Goal: Information Seeking & Learning: Learn about a topic

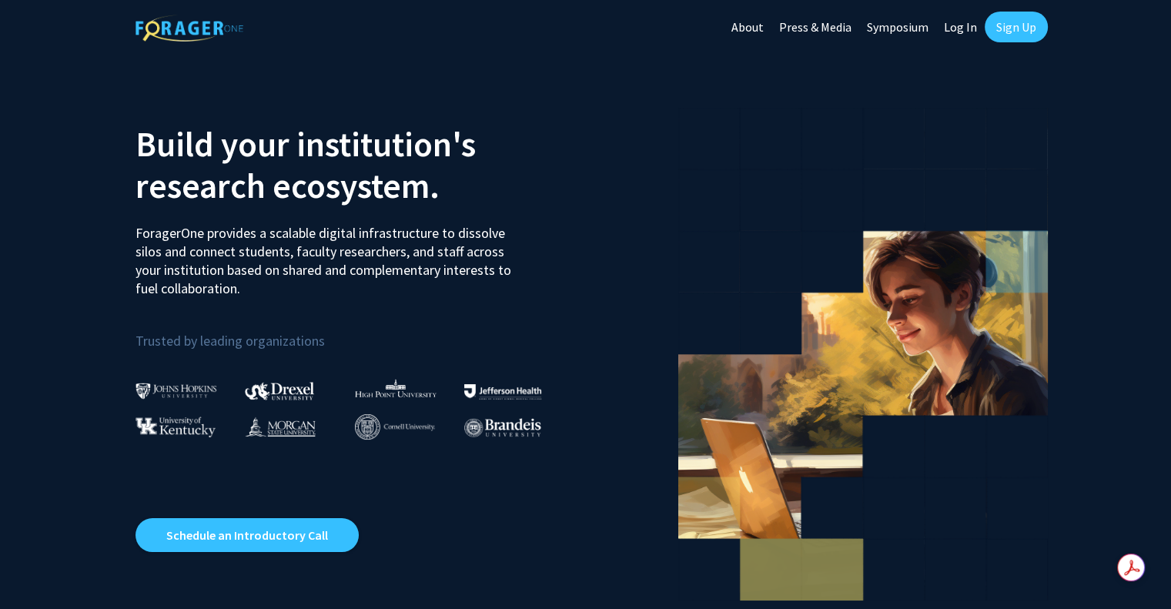
click at [963, 30] on link "Log In" at bounding box center [961, 27] width 49 height 54
select select
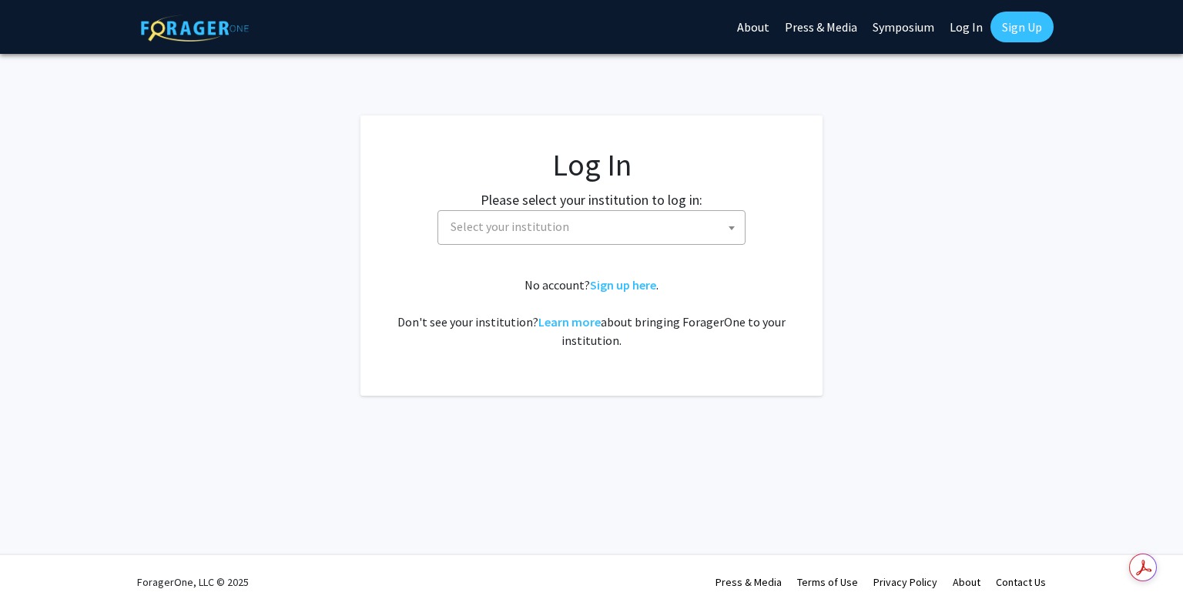
click at [561, 230] on span "Select your institution" at bounding box center [510, 226] width 119 height 15
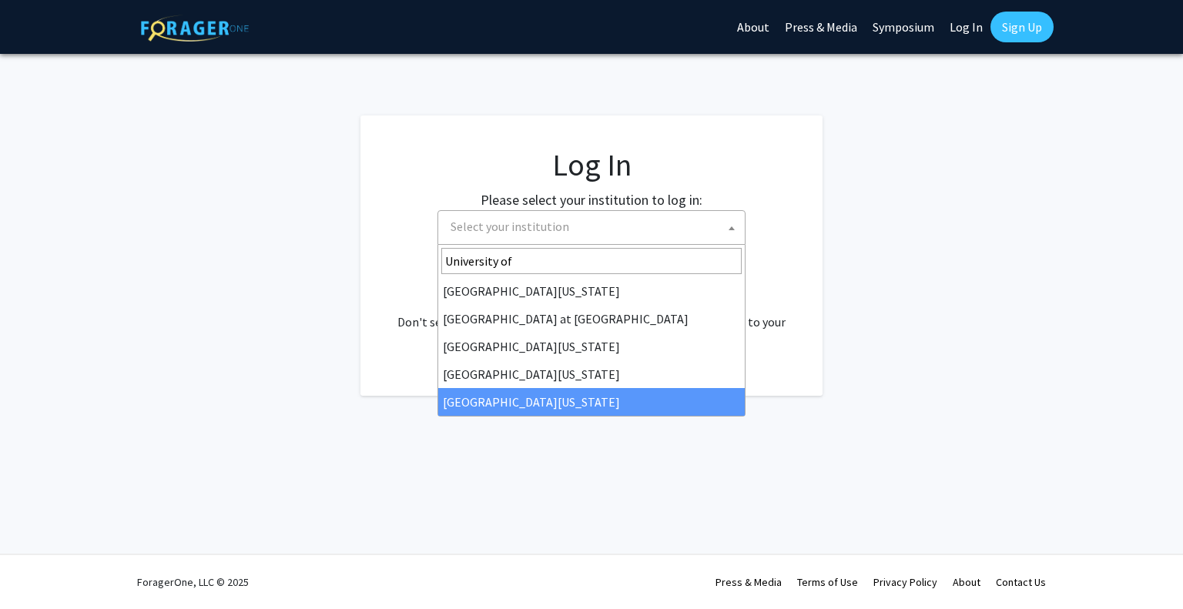
type input "University of"
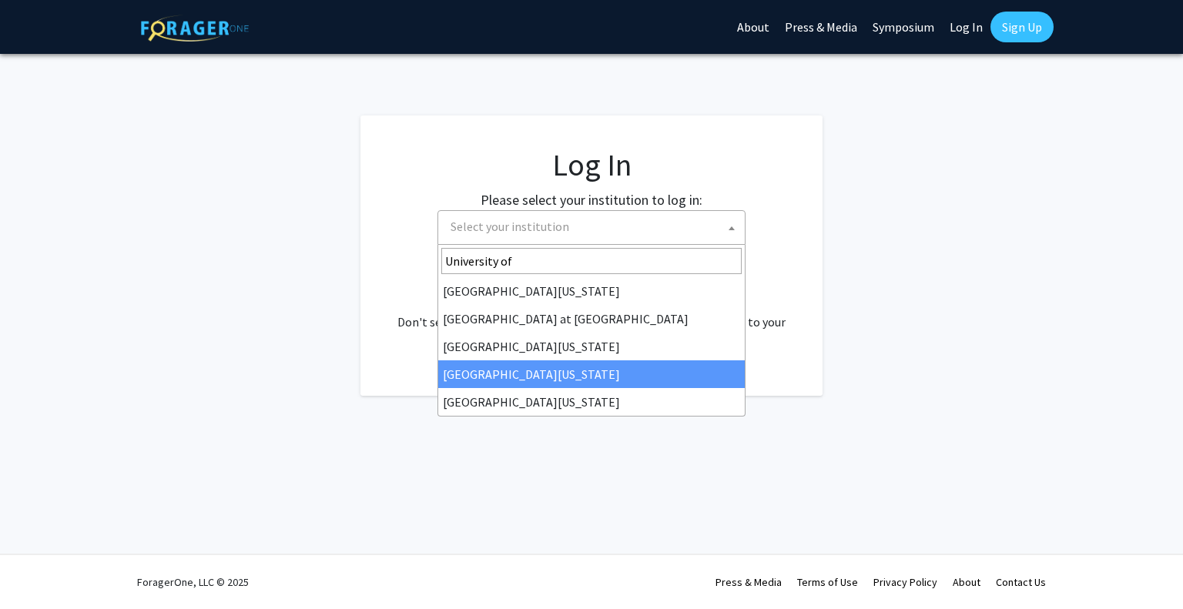
select select "31"
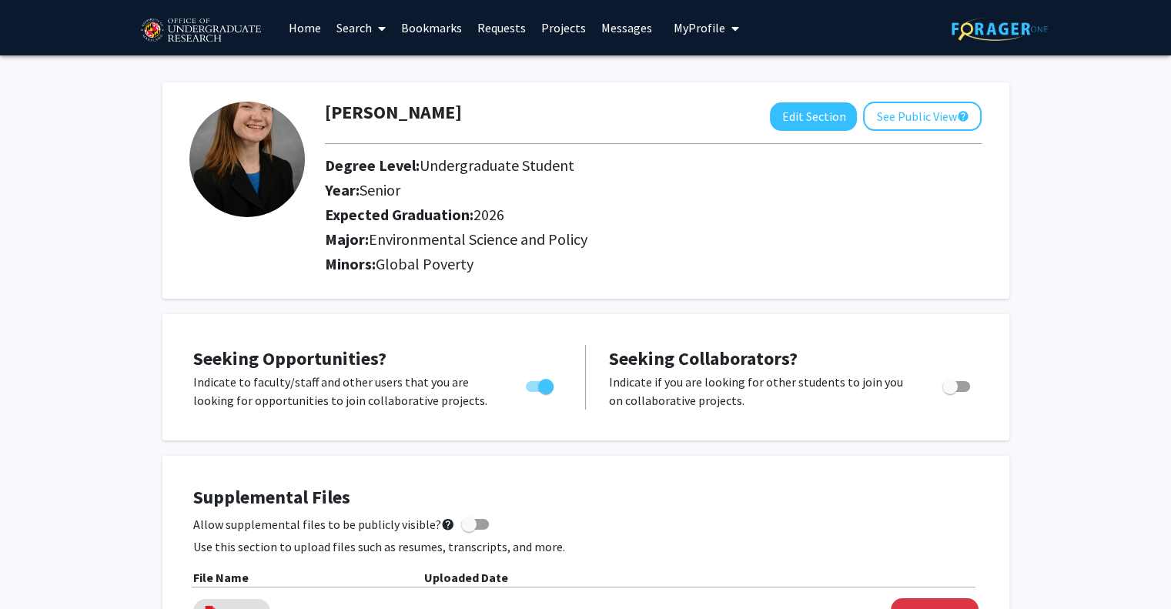
click at [306, 28] on link "Home" at bounding box center [305, 28] width 48 height 54
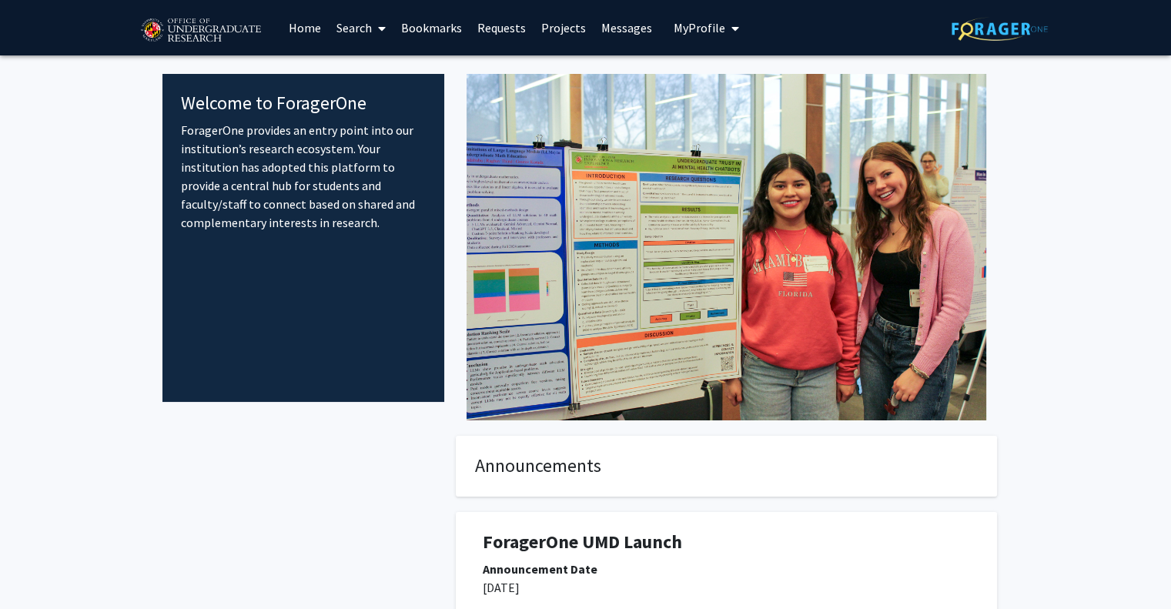
click at [350, 28] on link "Search" at bounding box center [361, 28] width 65 height 54
click at [380, 73] on span "Faculty/Staff" at bounding box center [385, 70] width 113 height 31
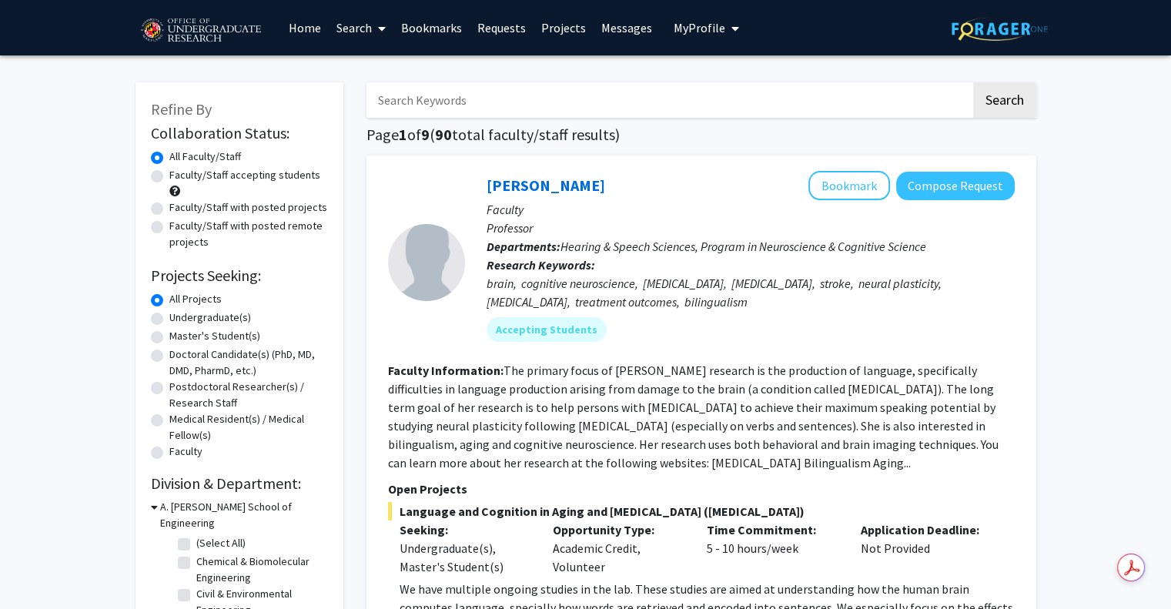
click at [381, 28] on icon at bounding box center [382, 28] width 8 height 12
click at [379, 100] on span "Students" at bounding box center [376, 101] width 94 height 31
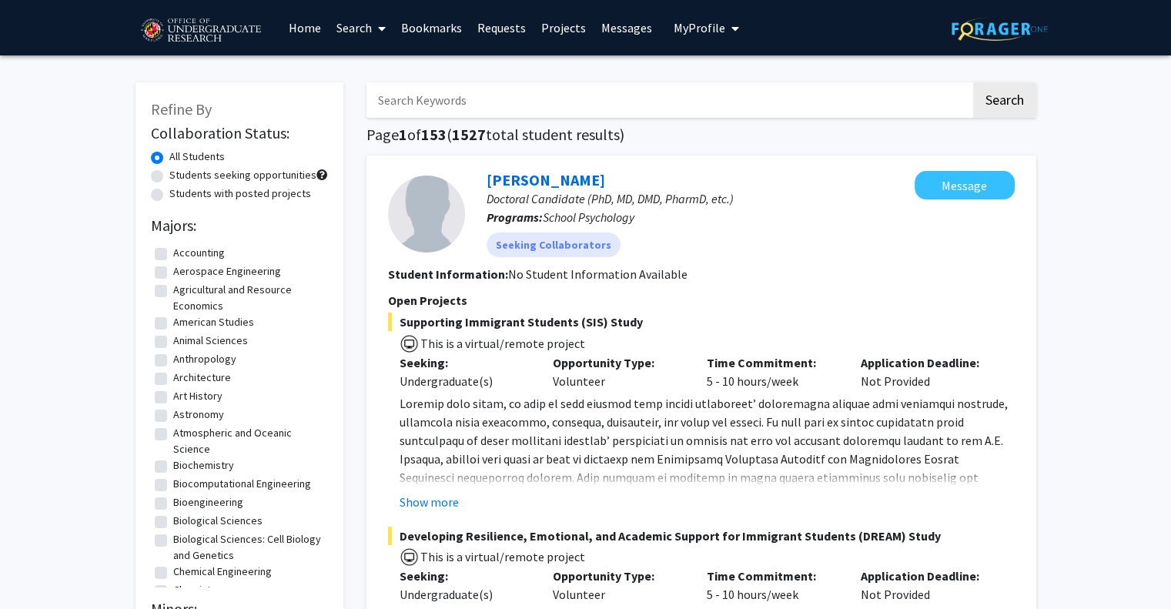
click at [366, 25] on link "Search" at bounding box center [361, 28] width 65 height 54
click at [379, 69] on span "Faculty/Staff" at bounding box center [385, 70] width 113 height 31
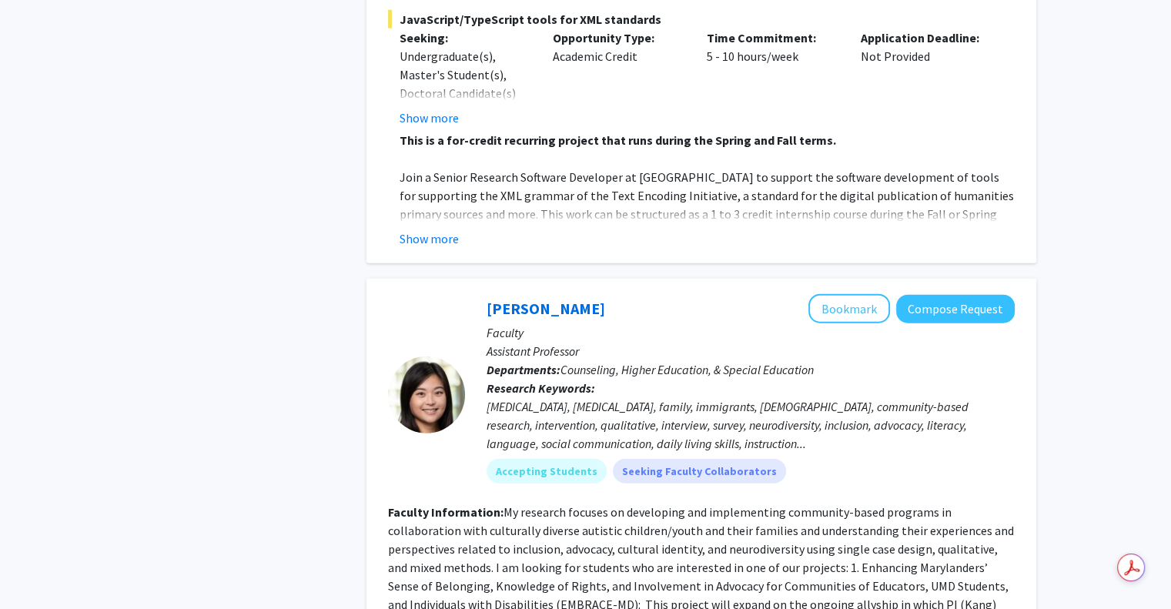
scroll to position [4005, 0]
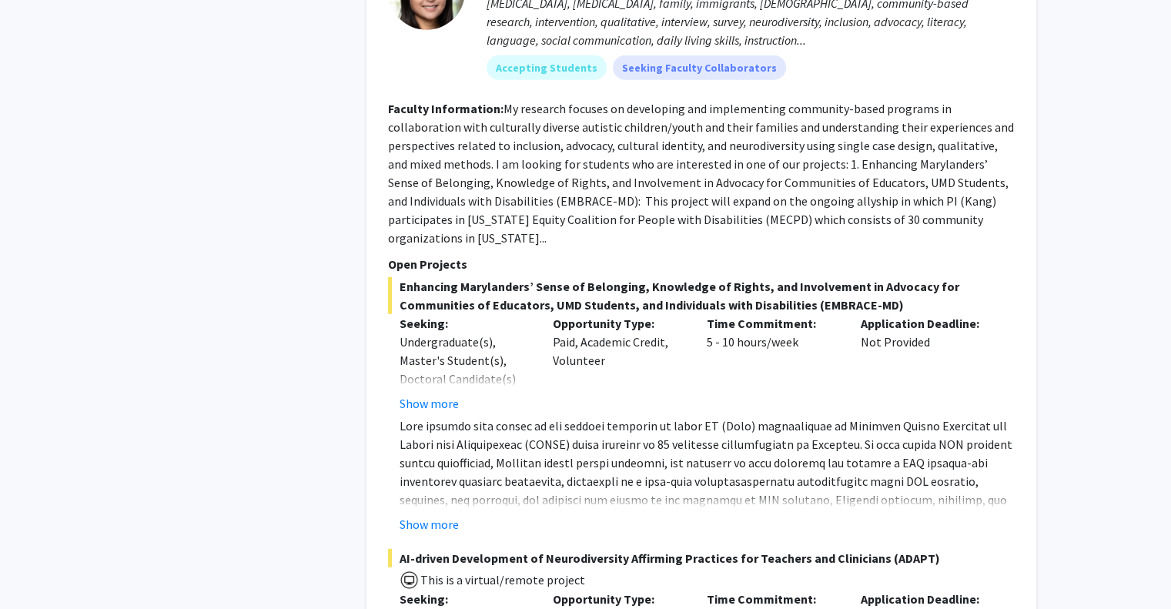
scroll to position [4356, 0]
click at [410, 393] on button "Show more" at bounding box center [429, 402] width 59 height 18
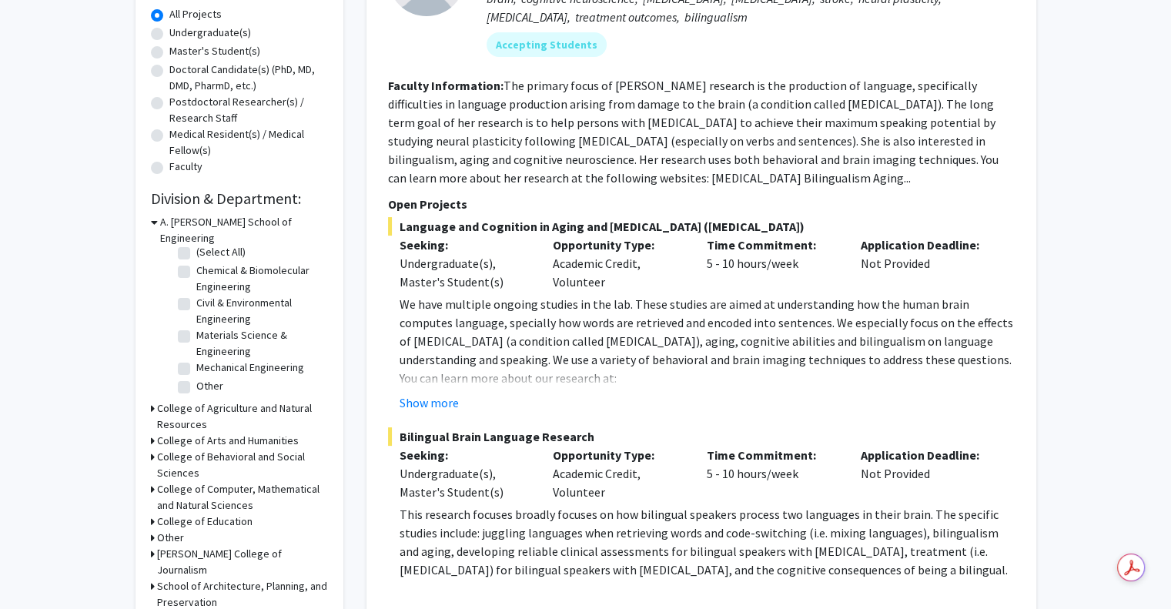
scroll to position [291, 0]
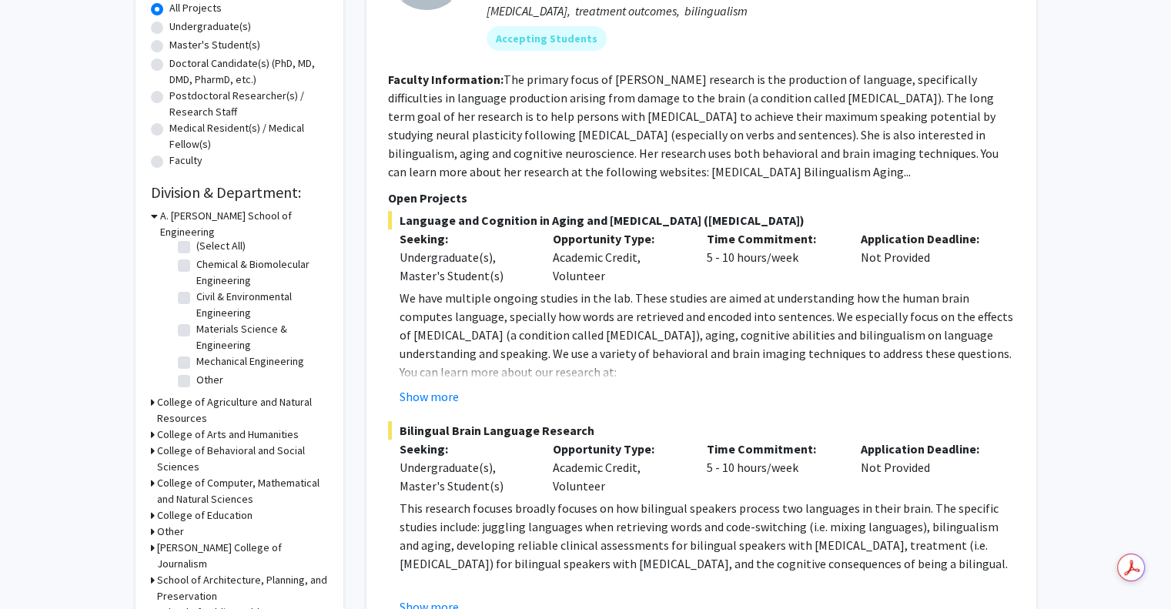
click at [160, 394] on h3 "College of Agriculture and Natural Resources" at bounding box center [242, 410] width 171 height 32
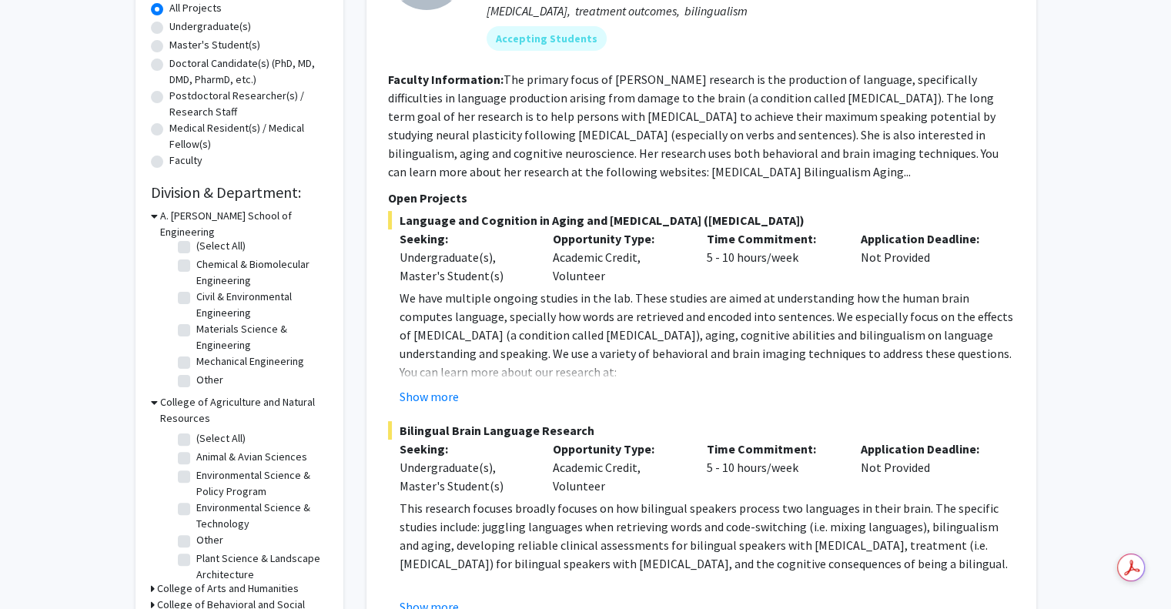
scroll to position [25, 0]
click at [196, 443] on label "Environmental Science & Policy Program" at bounding box center [260, 459] width 128 height 32
click at [196, 443] on input "Environmental Science & Policy Program" at bounding box center [201, 448] width 10 height 10
checkbox input "true"
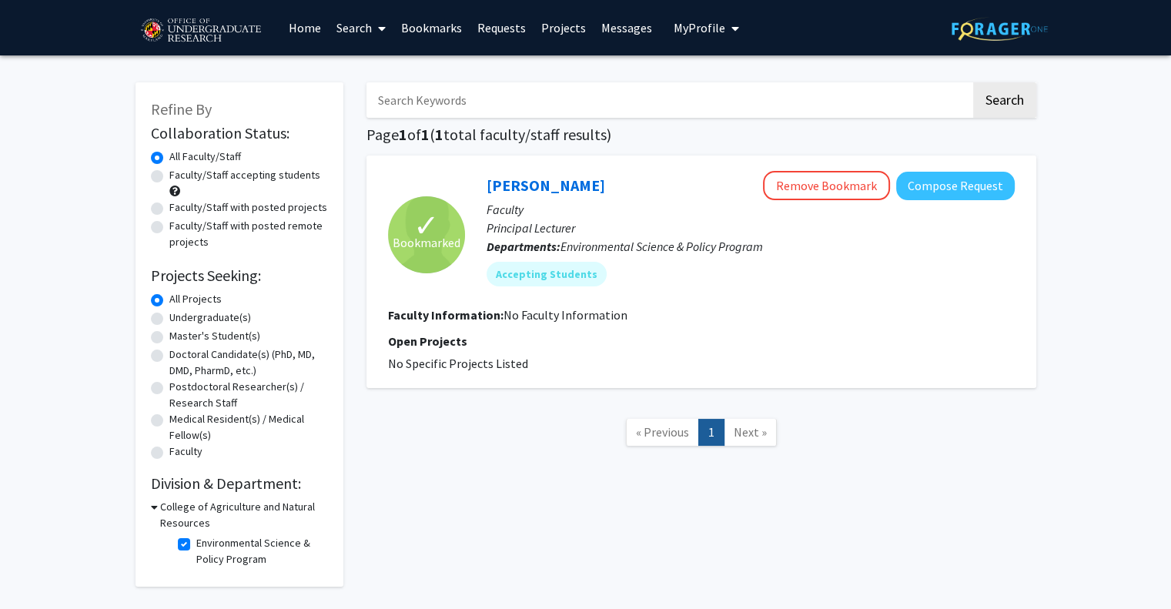
click at [196, 538] on label "Environmental Science & Policy Program" at bounding box center [260, 551] width 128 height 32
click at [196, 538] on input "Environmental Science & Policy Program" at bounding box center [201, 540] width 10 height 10
checkbox input "false"
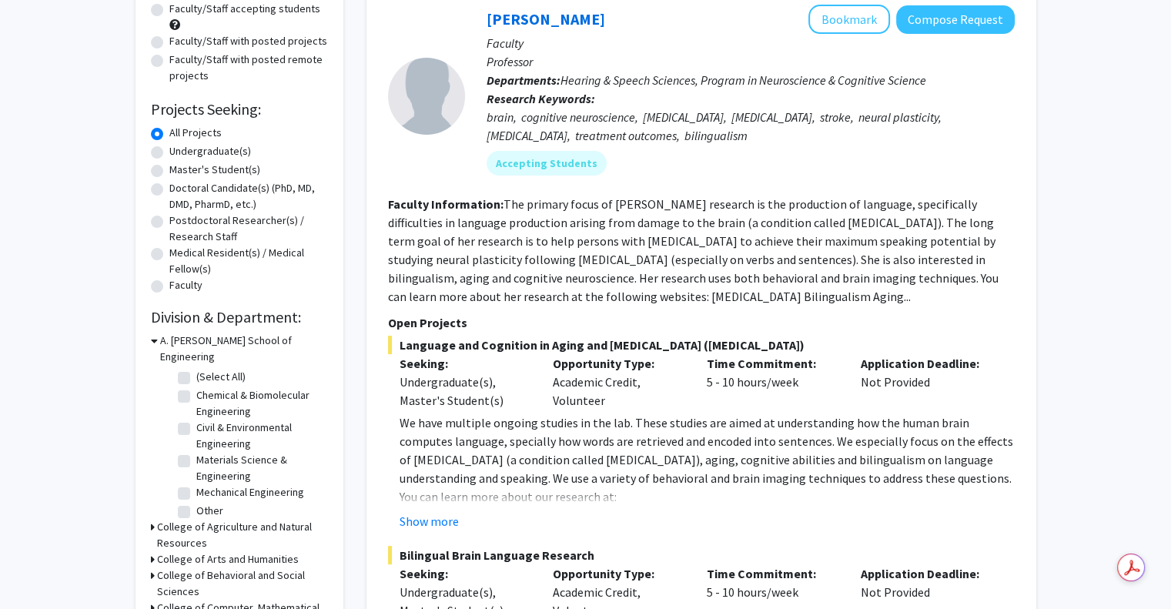
scroll to position [169, 0]
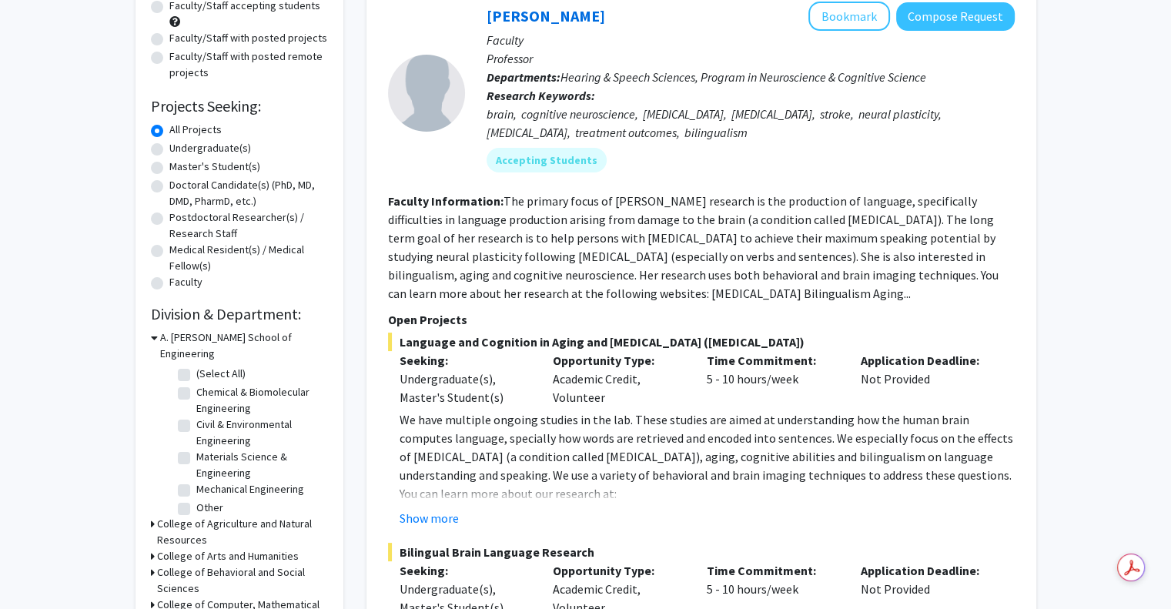
click at [159, 516] on h3 "College of Agriculture and Natural Resources" at bounding box center [242, 532] width 171 height 32
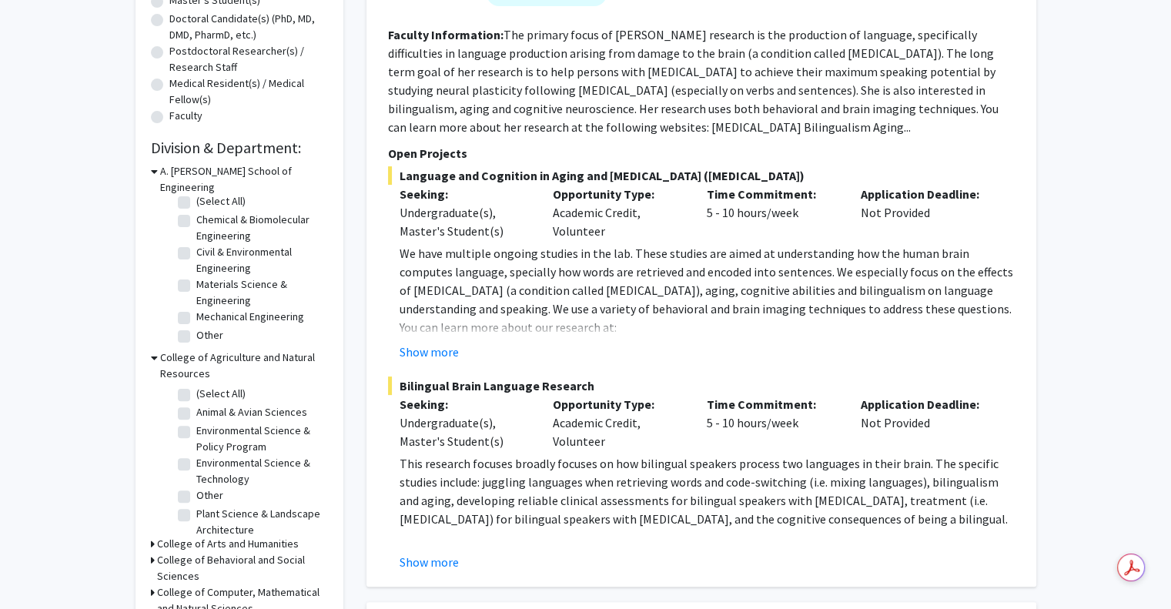
scroll to position [25, 0]
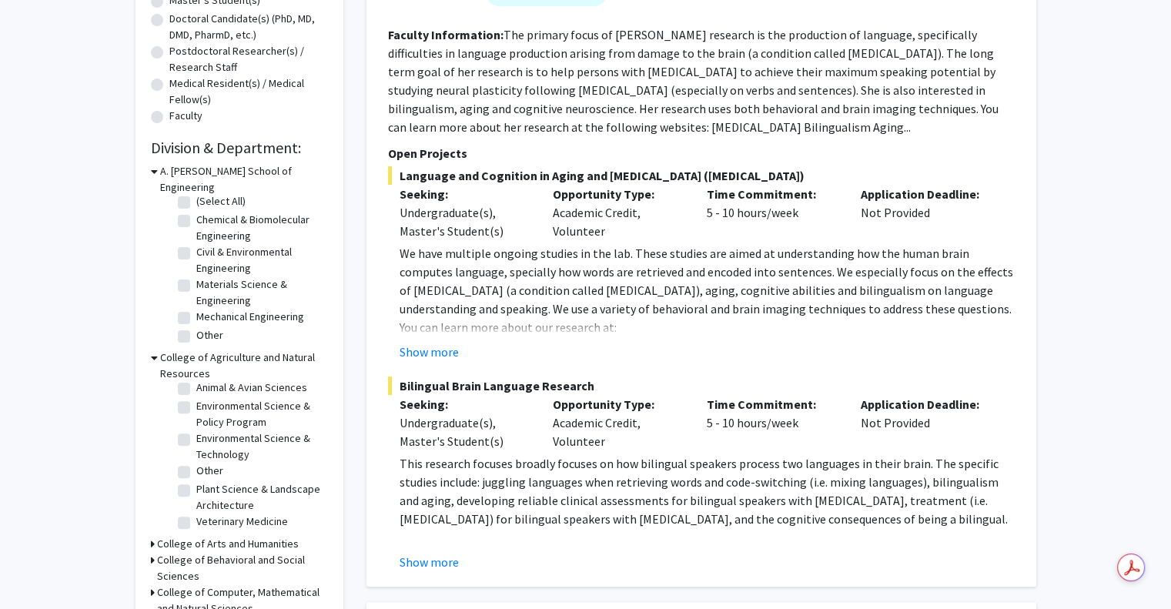
click at [163, 552] on h3 "College of Behavioral and Social Sciences" at bounding box center [242, 568] width 171 height 32
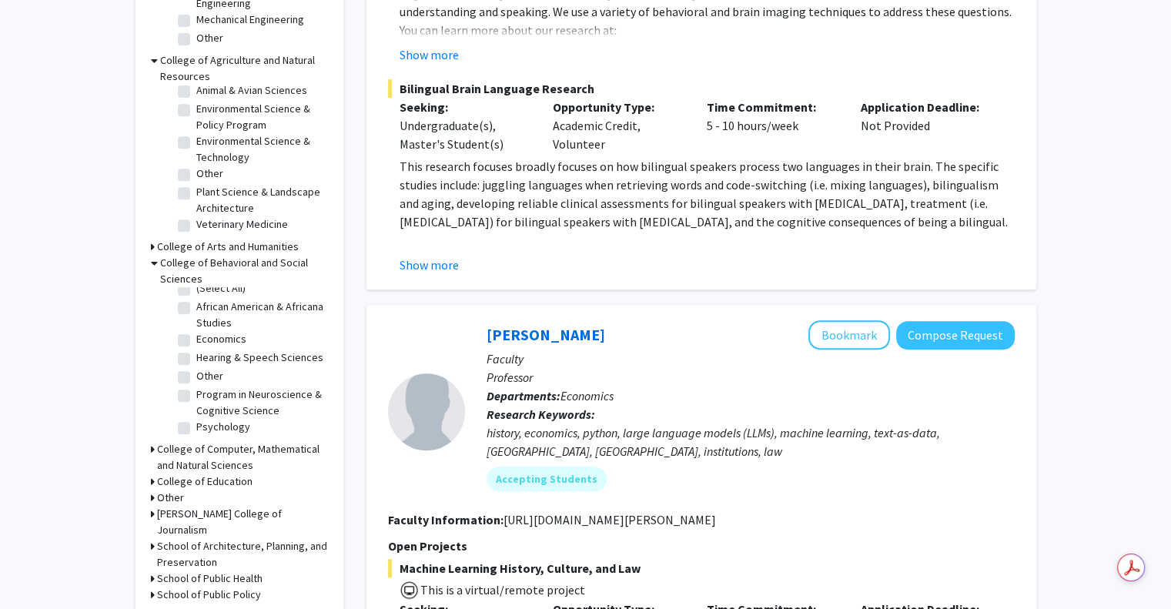
scroll to position [644, 0]
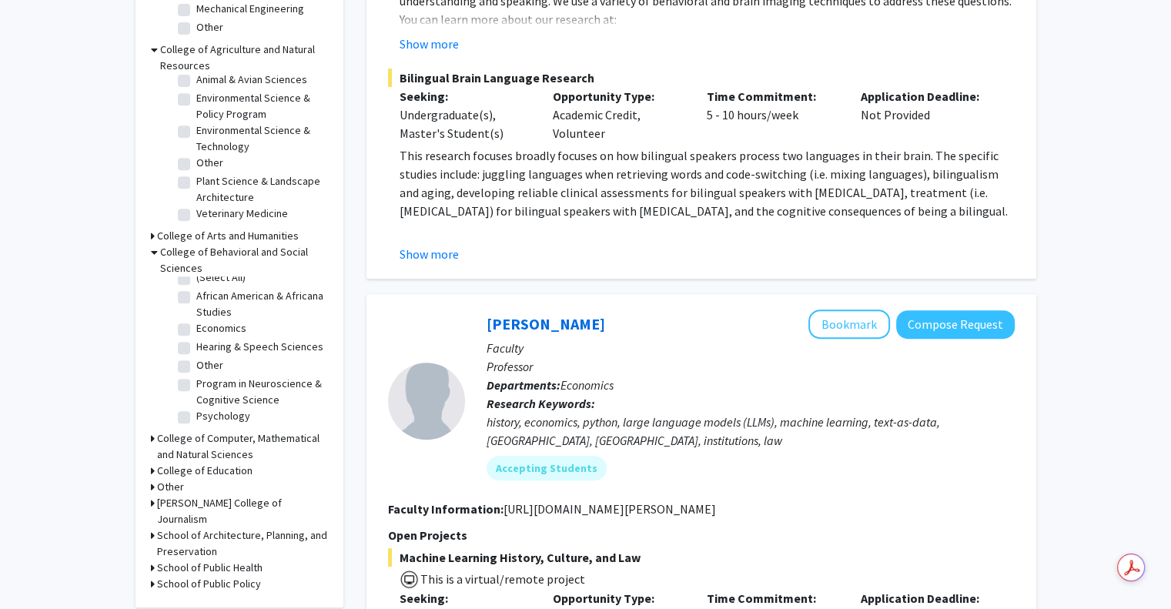
click at [152, 576] on icon at bounding box center [153, 584] width 4 height 16
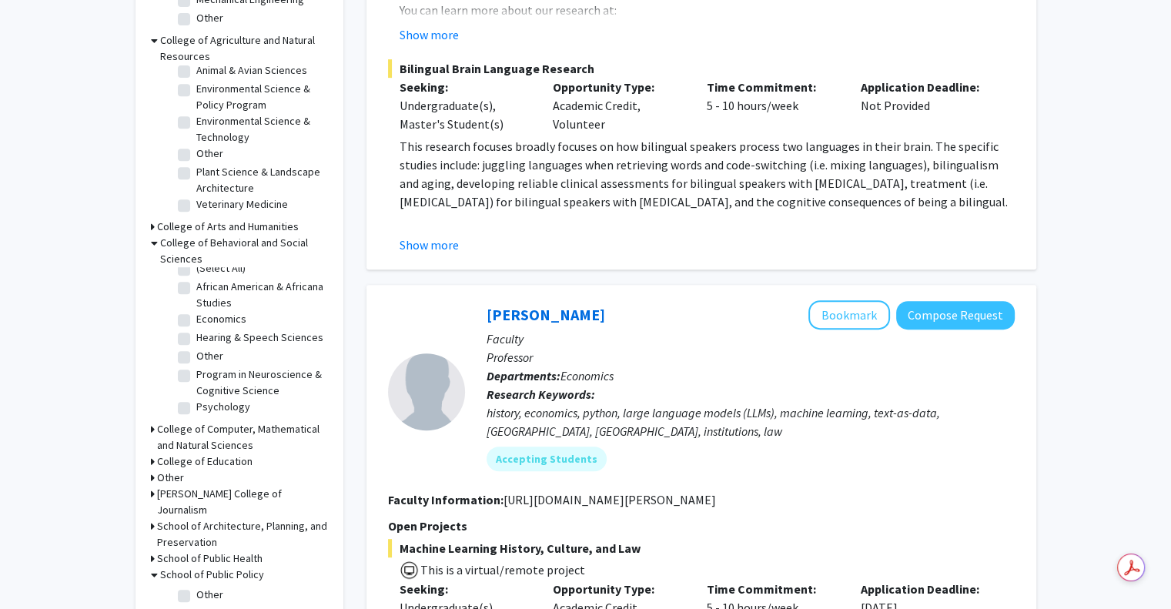
click at [196, 587] on label "Other" at bounding box center [209, 595] width 27 height 16
click at [196, 587] on input "Other" at bounding box center [201, 592] width 10 height 10
checkbox input "true"
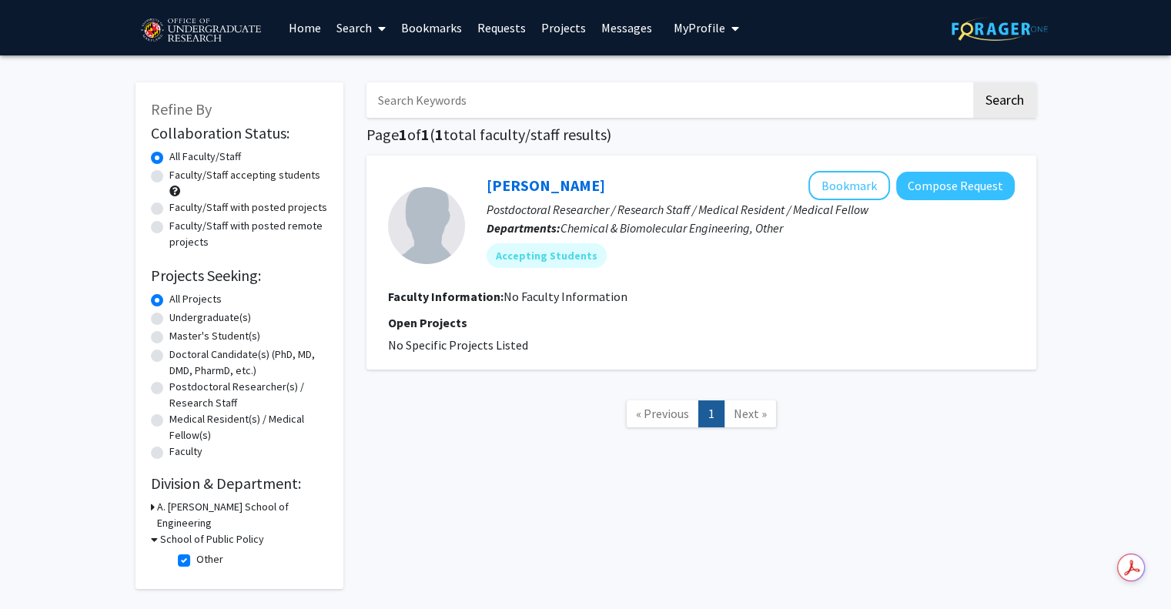
click at [196, 551] on label "Other" at bounding box center [209, 559] width 27 height 16
click at [196, 551] on input "Other" at bounding box center [201, 556] width 10 height 10
checkbox input "false"
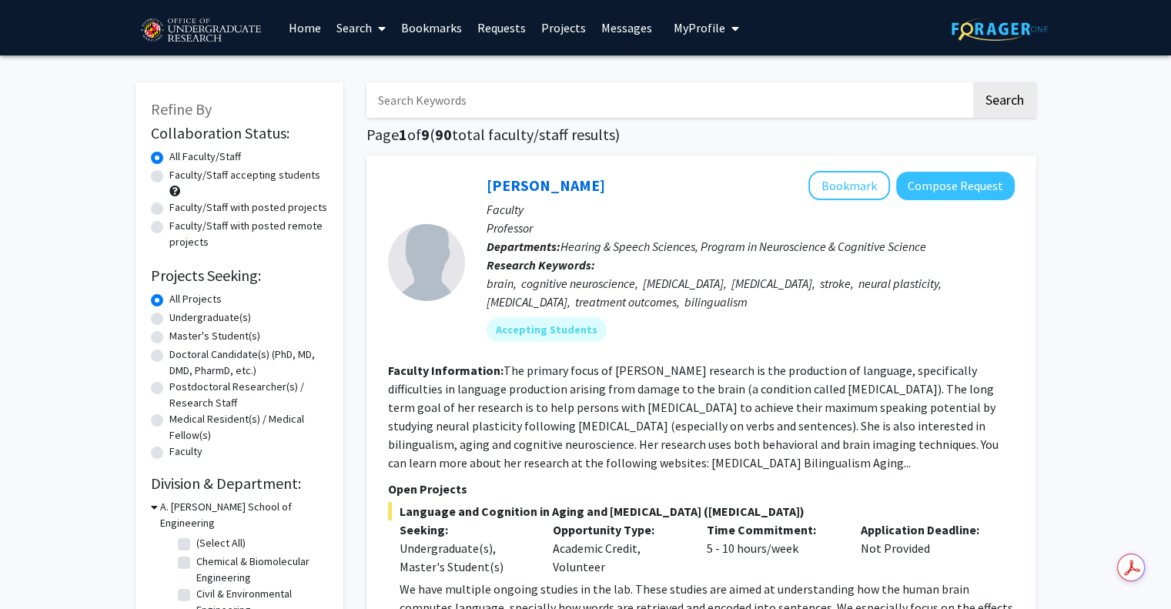
click at [199, 317] on label "Undergraduate(s)" at bounding box center [210, 318] width 82 height 16
click at [179, 317] on input "Undergraduate(s)" at bounding box center [174, 315] width 10 height 10
radio input "true"
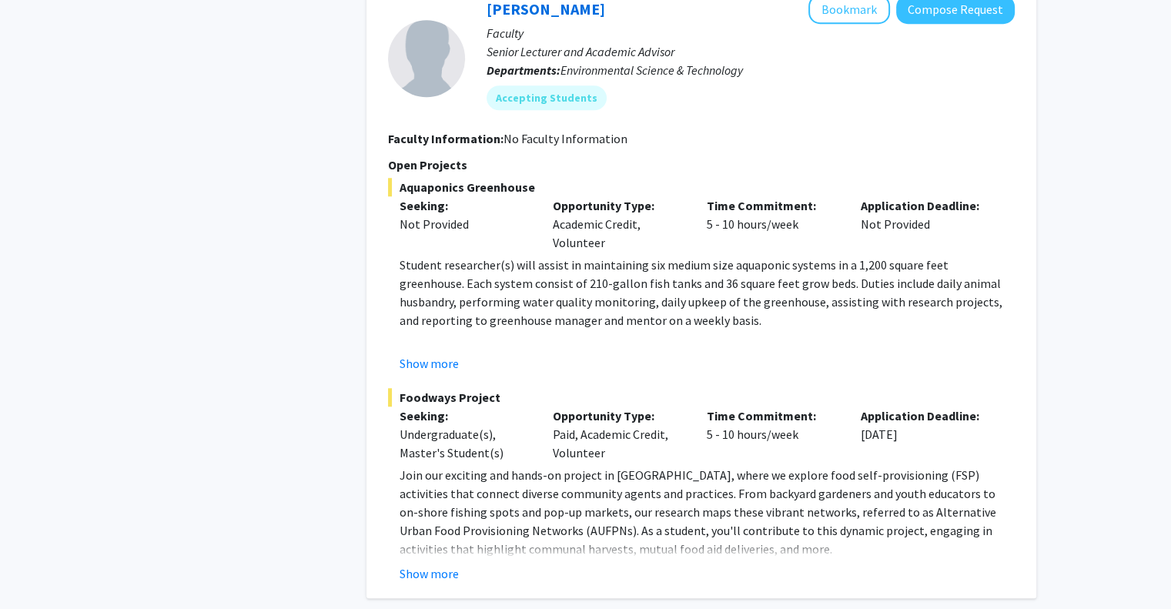
scroll to position [7187, 0]
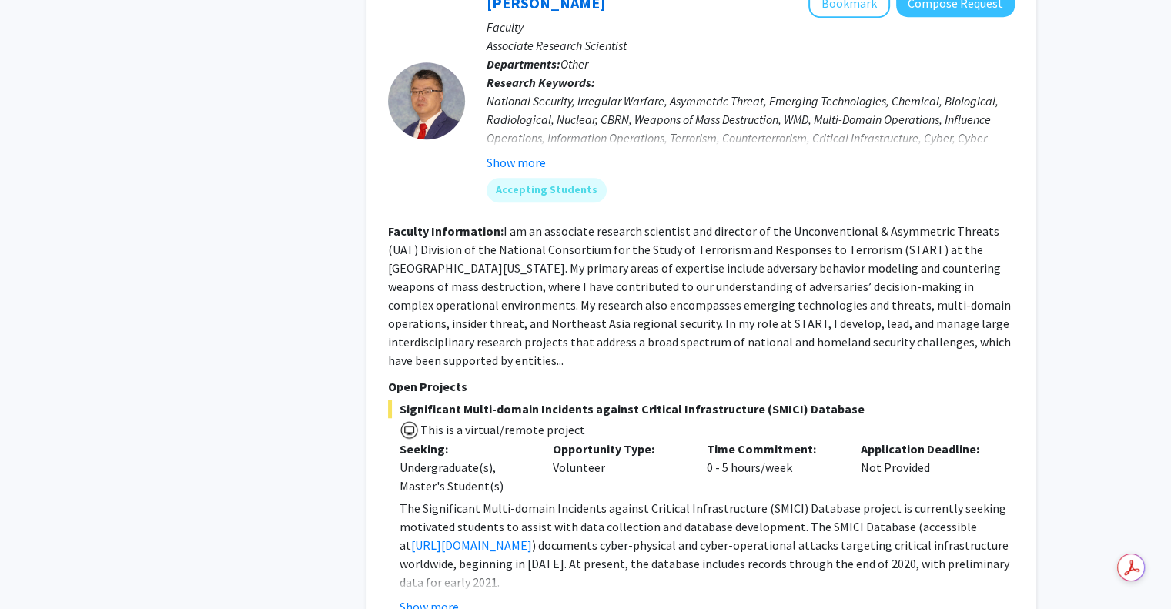
scroll to position [1108, 0]
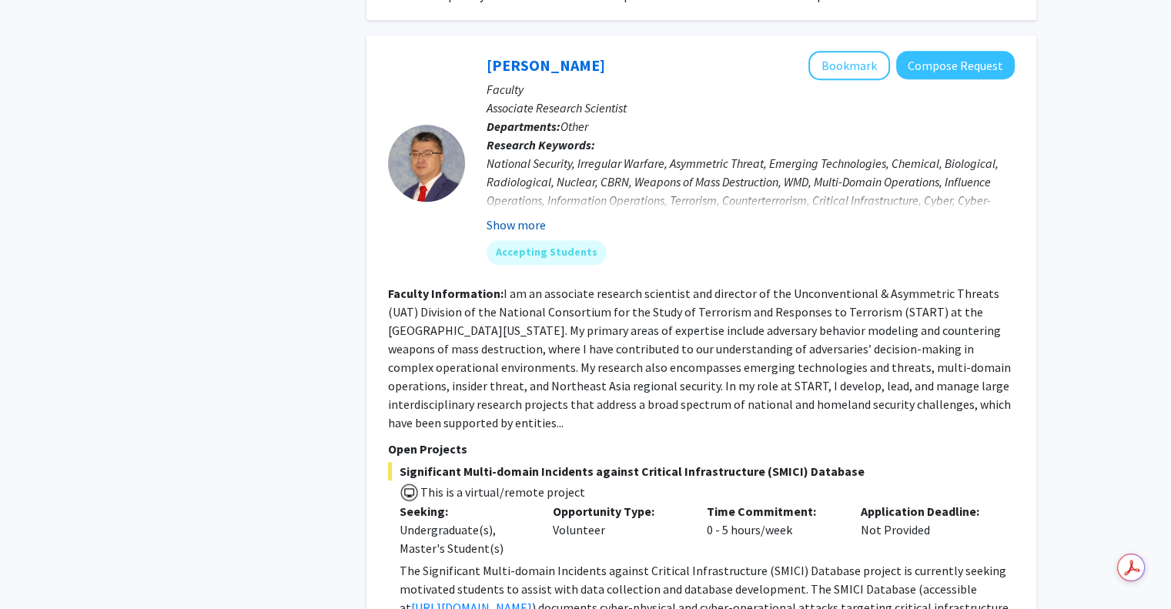
click at [504, 221] on button "Show more" at bounding box center [516, 225] width 59 height 18
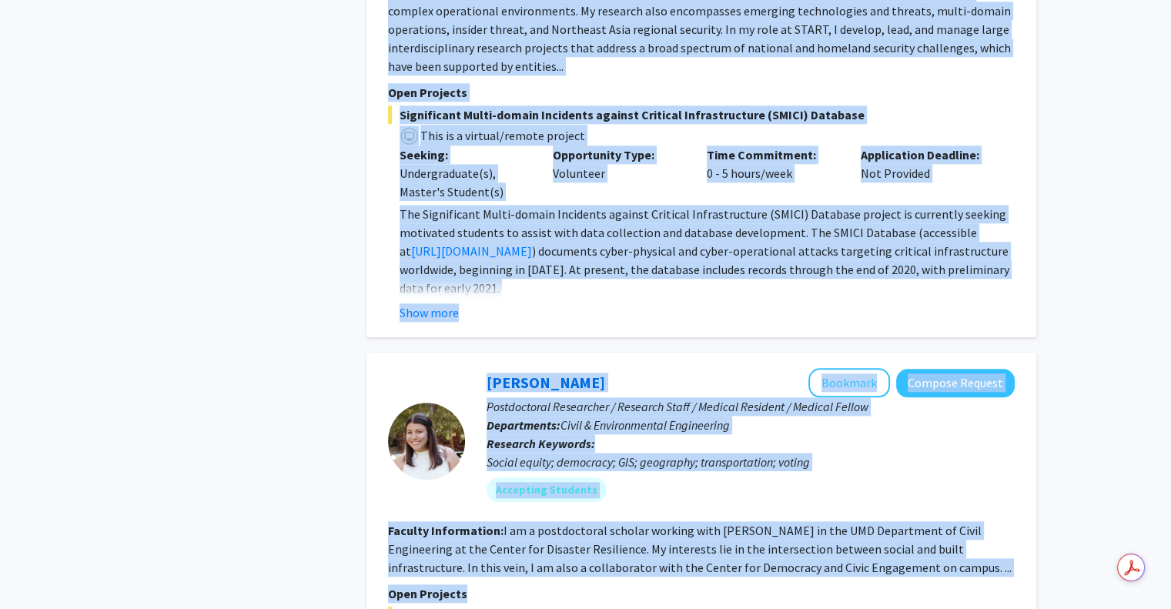
scroll to position [1570, 0]
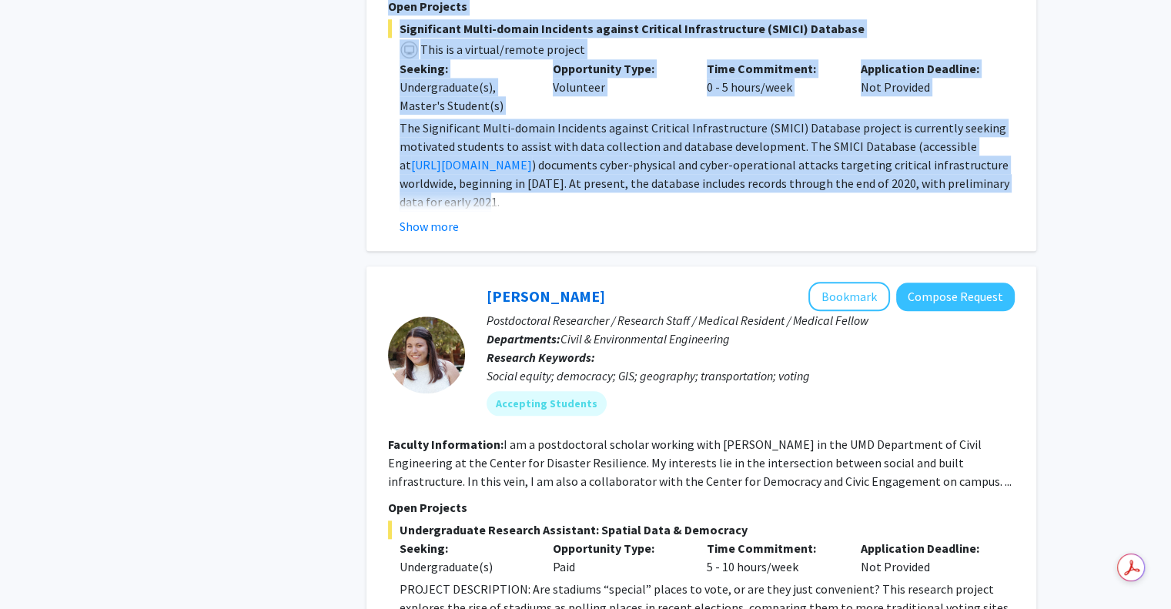
drag, startPoint x: 455, startPoint y: 75, endPoint x: 797, endPoint y: 201, distance: 364.3
copy fg-search-faculty "Steve Sin Bookmark Compose Request Faculty Associate Research Scientist Departm…"
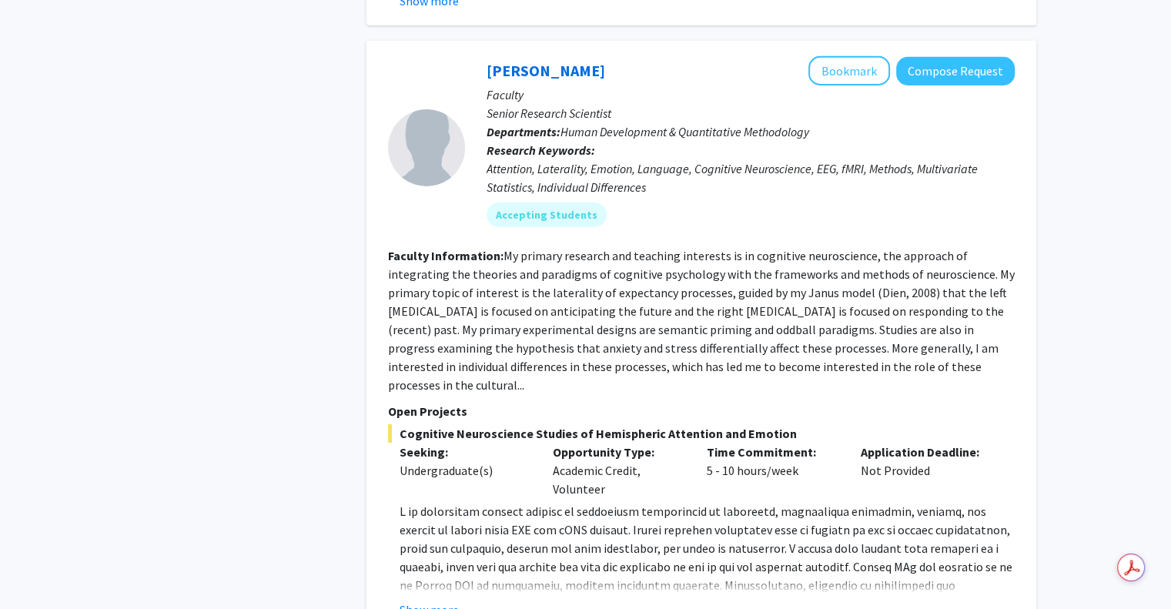
scroll to position [5157, 0]
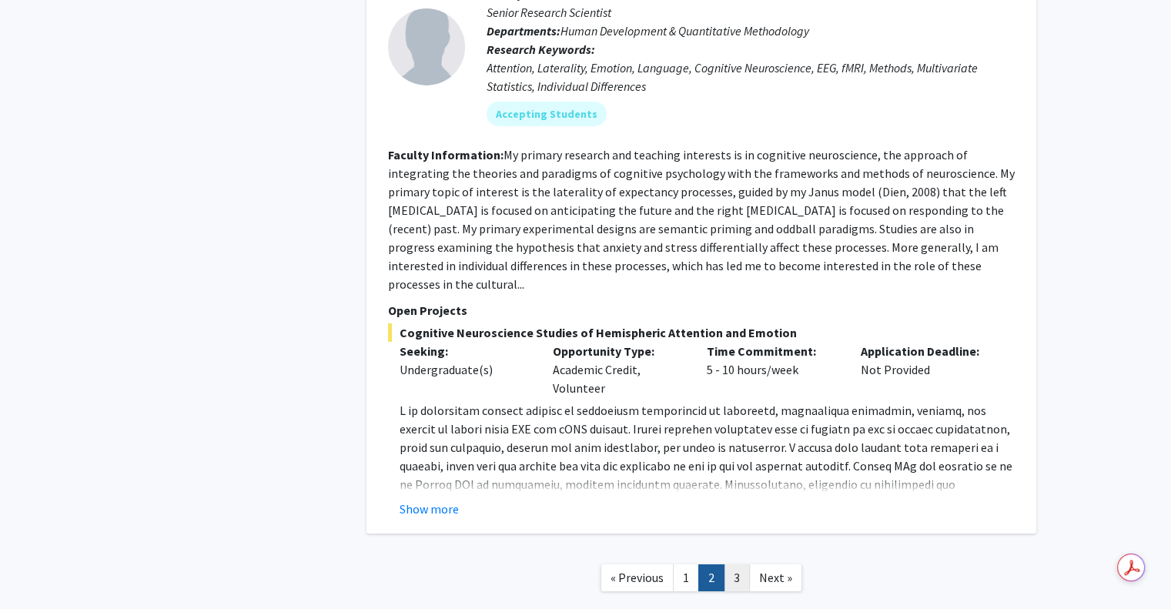
click at [733, 565] on link "3" at bounding box center [737, 578] width 26 height 27
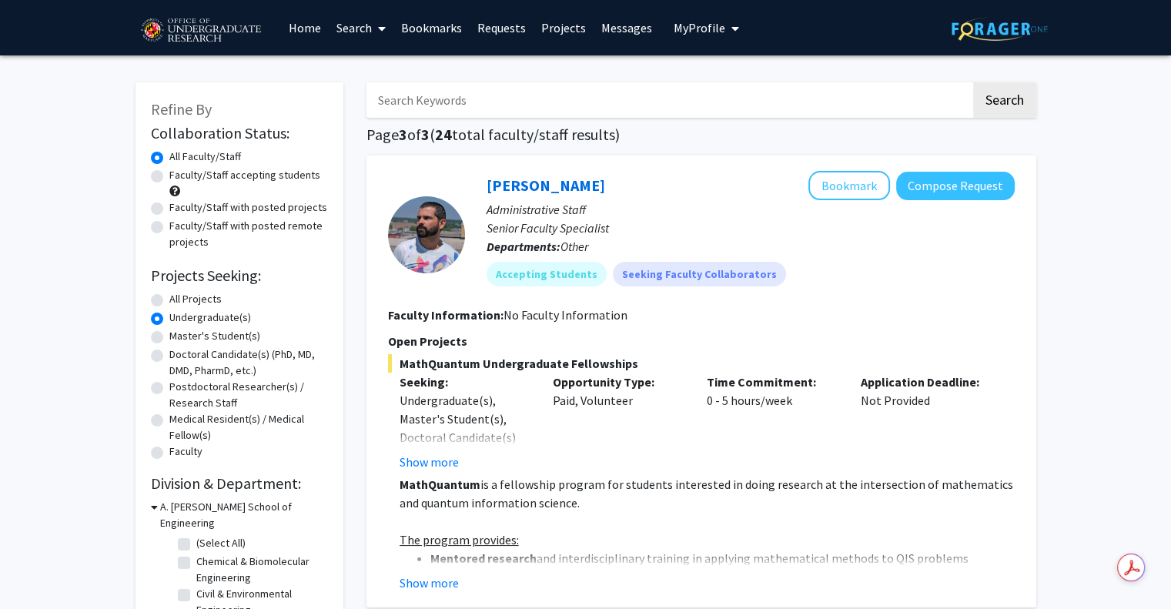
click at [299, 30] on link "Home" at bounding box center [305, 28] width 48 height 54
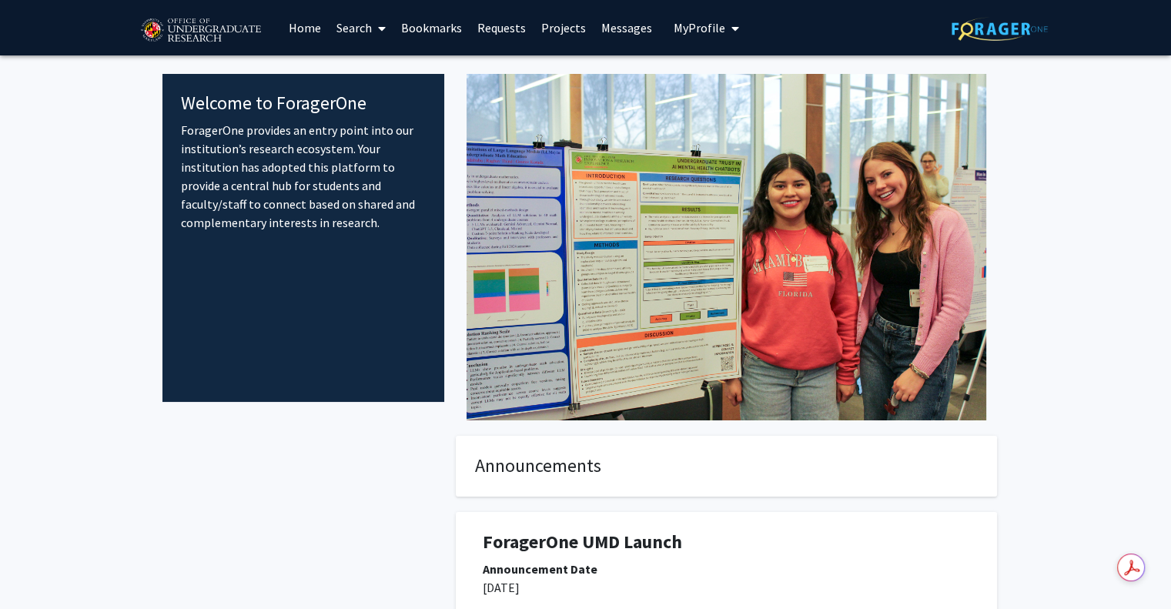
click at [629, 39] on link "Messages" at bounding box center [627, 28] width 66 height 54
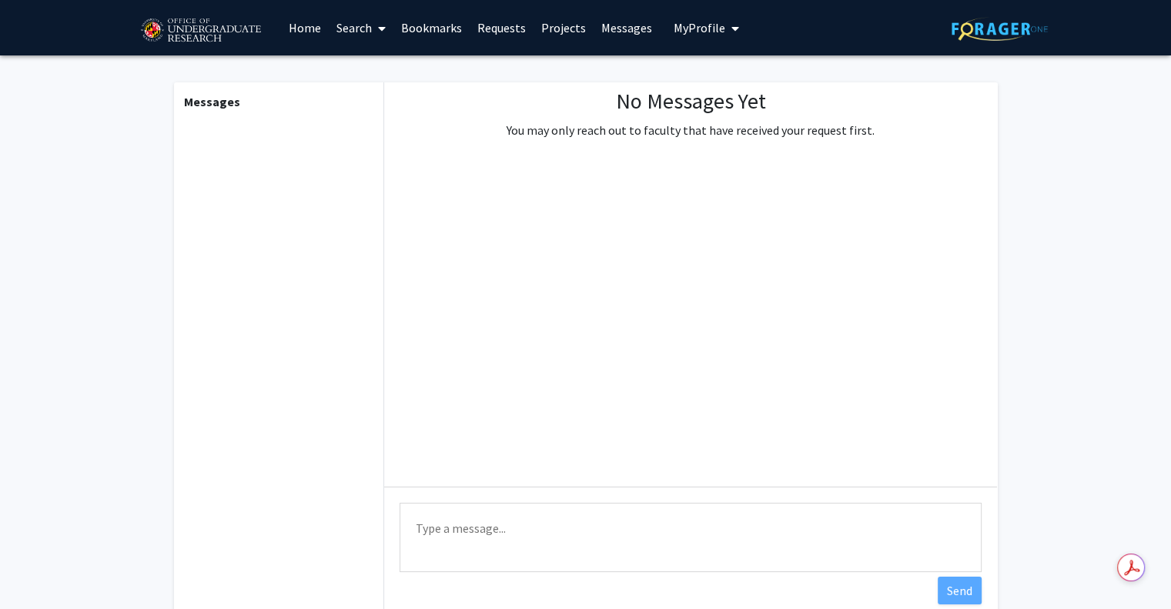
click at [558, 30] on link "Projects" at bounding box center [564, 28] width 60 height 54
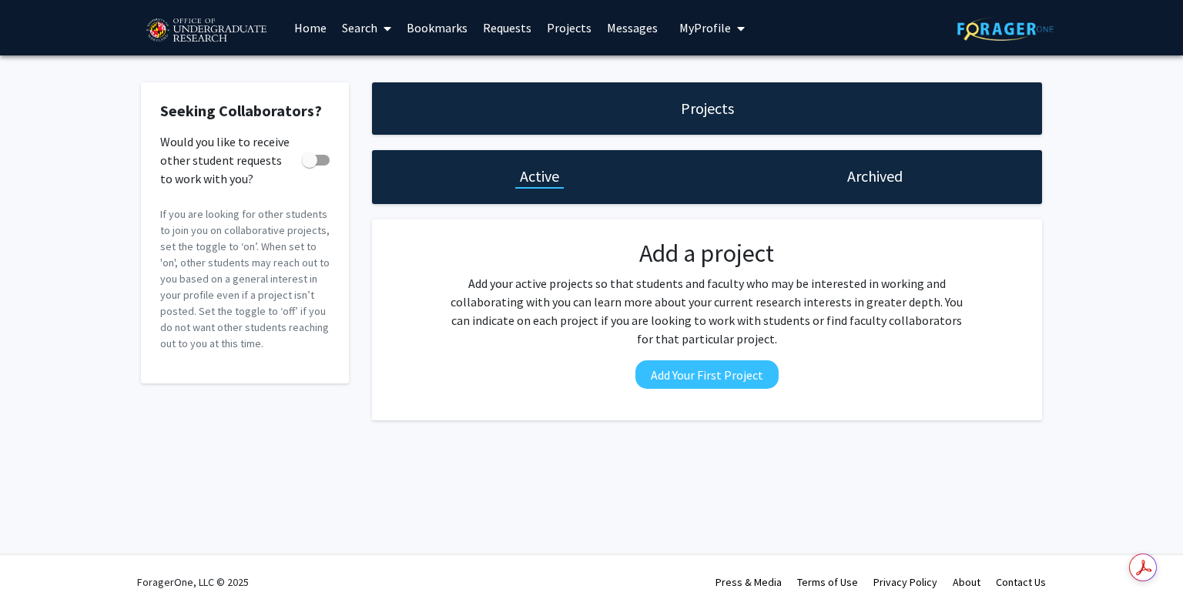
click at [501, 23] on link "Requests" at bounding box center [507, 28] width 64 height 54
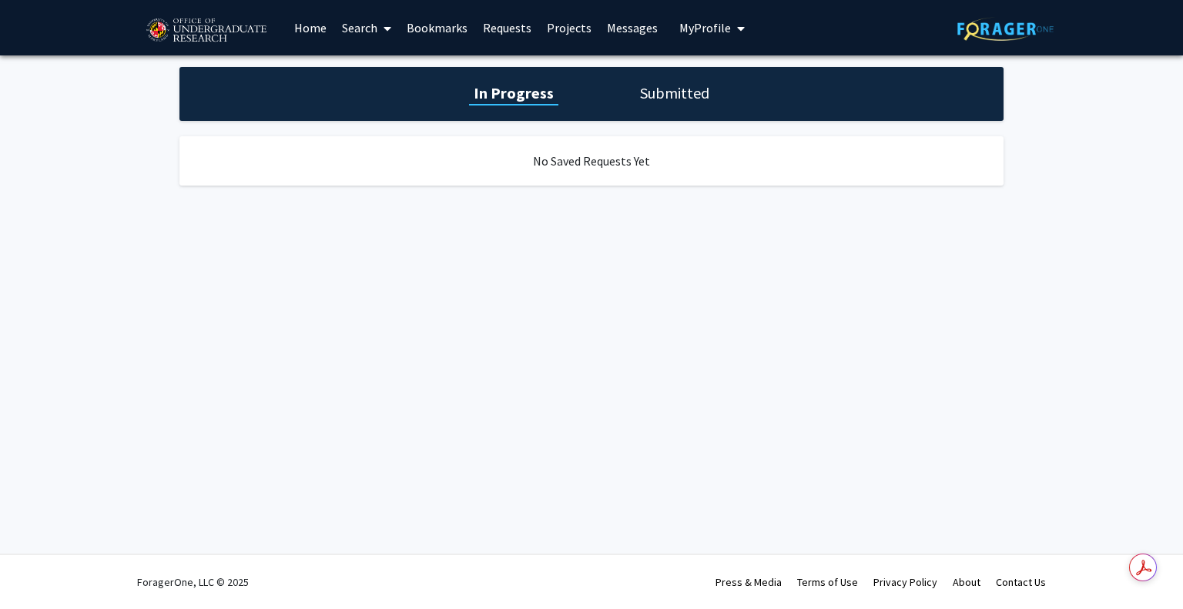
click at [438, 18] on link "Bookmarks" at bounding box center [437, 28] width 76 height 54
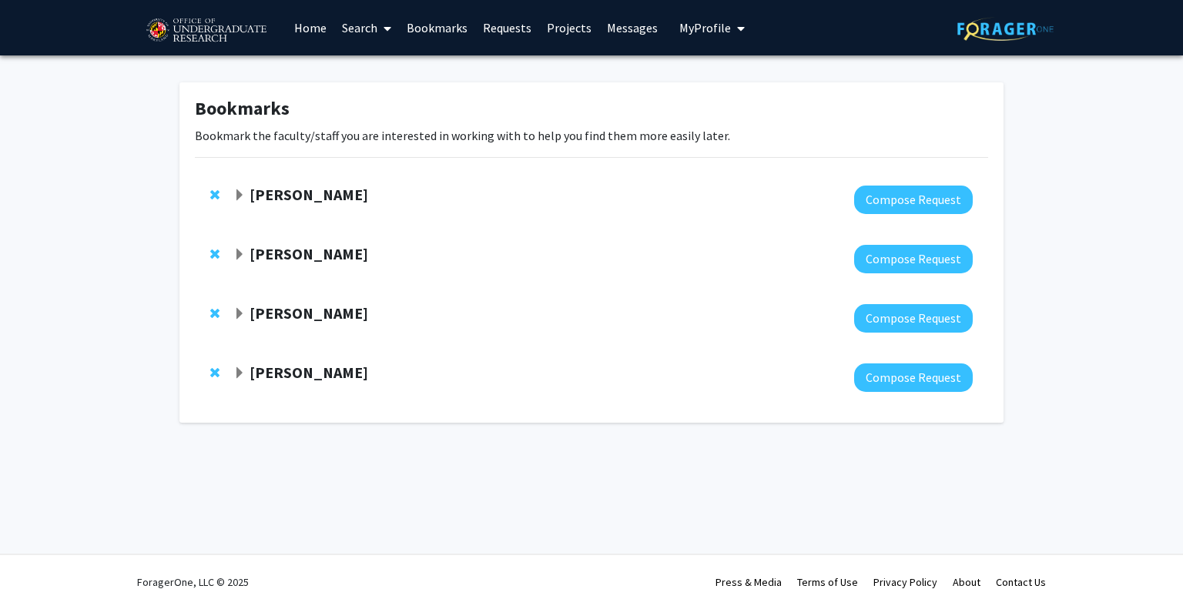
click at [240, 193] on span "Expand Megan Peercy Bookmark" at bounding box center [239, 195] width 12 height 12
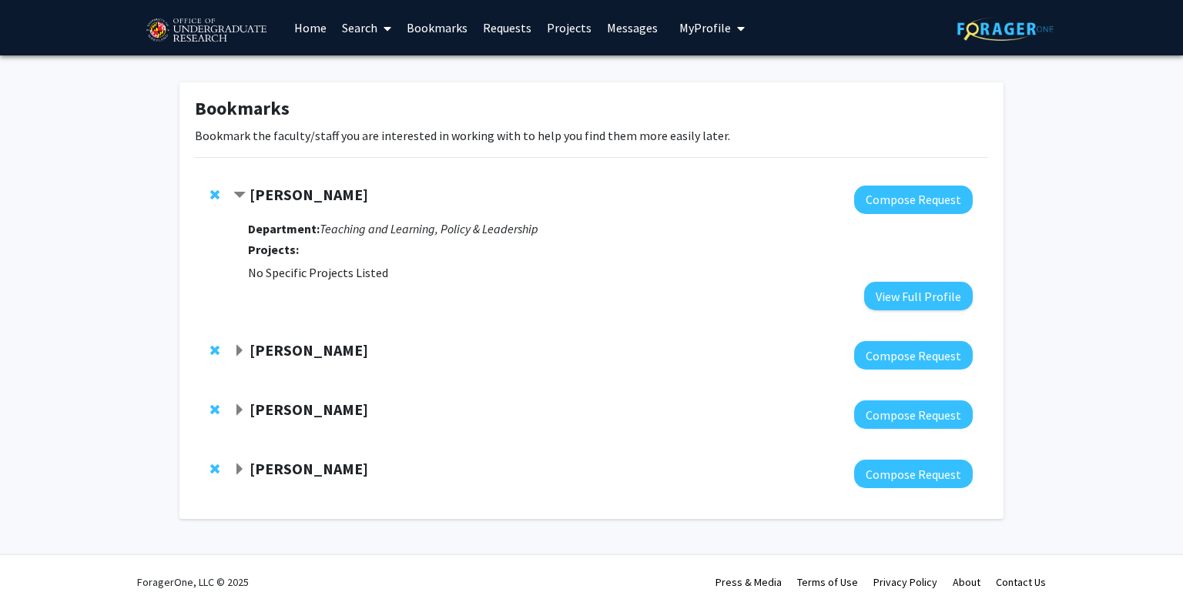
click at [240, 193] on span "Contract Megan Peercy Bookmark" at bounding box center [239, 195] width 12 height 12
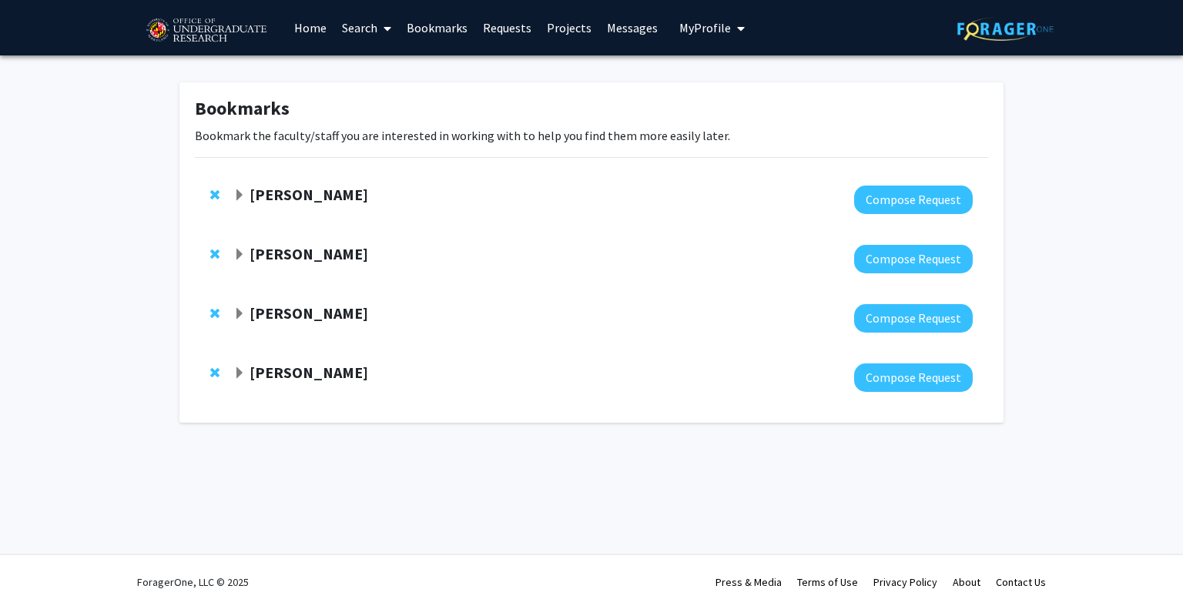
click at [244, 261] on div "Heather Amato" at bounding box center [399, 254] width 333 height 19
click at [236, 253] on span "Expand Heather Amato Bookmark" at bounding box center [239, 255] width 12 height 12
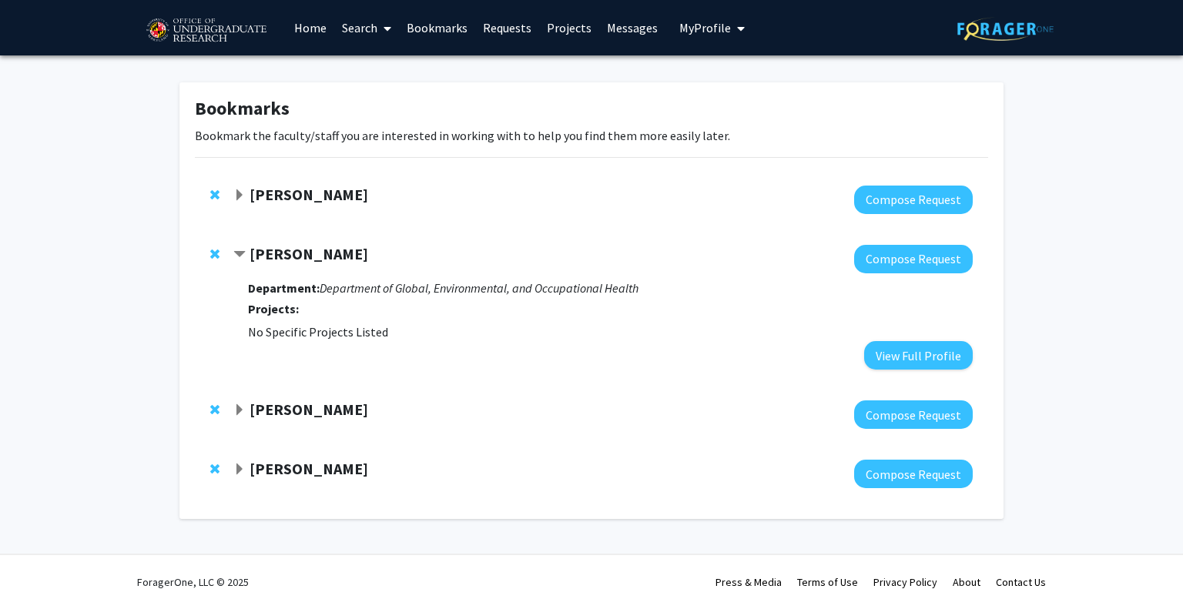
click at [236, 253] on span "Contract Heather Amato Bookmark" at bounding box center [239, 255] width 12 height 12
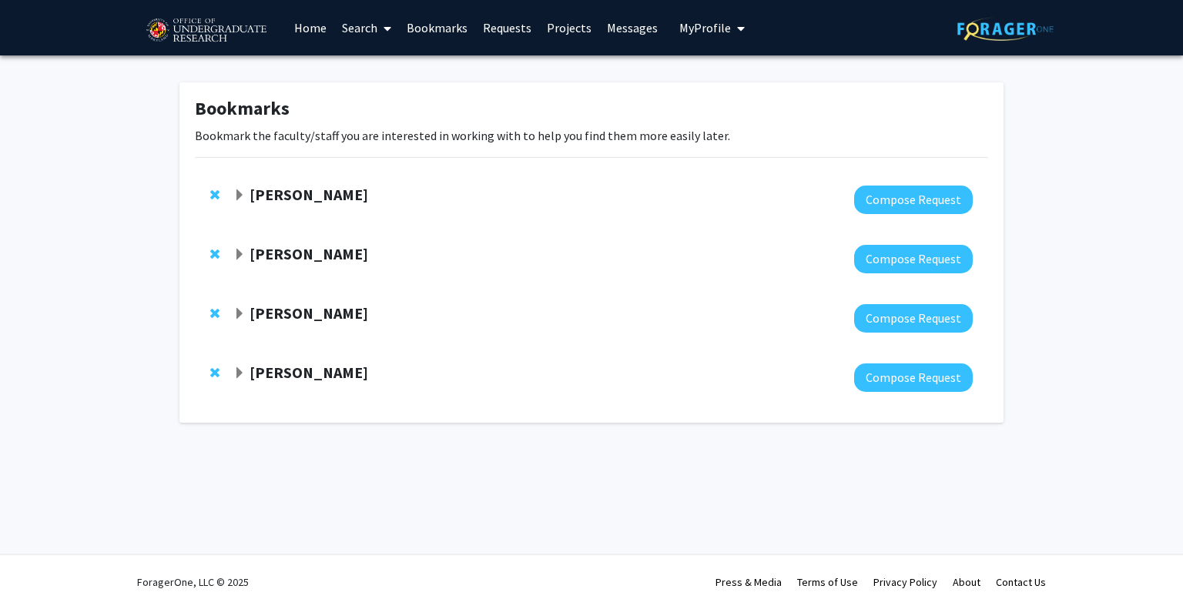
click at [235, 313] on span "Expand Joanna Goger Bookmark" at bounding box center [239, 314] width 12 height 12
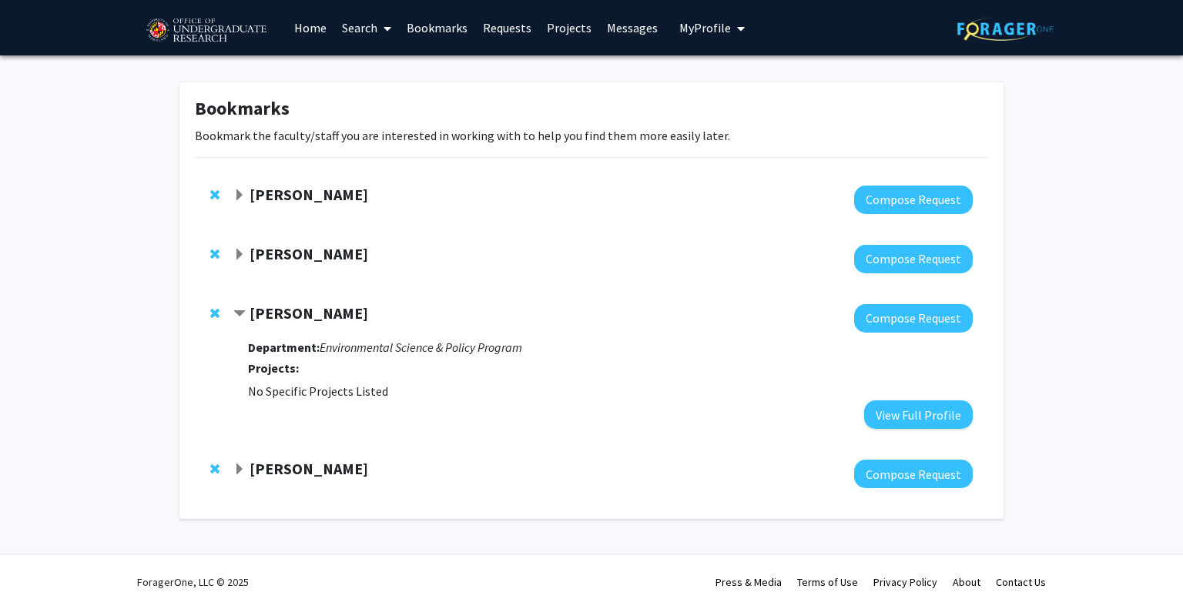
click at [235, 313] on span "Contract Joanna Goger Bookmark" at bounding box center [239, 314] width 12 height 12
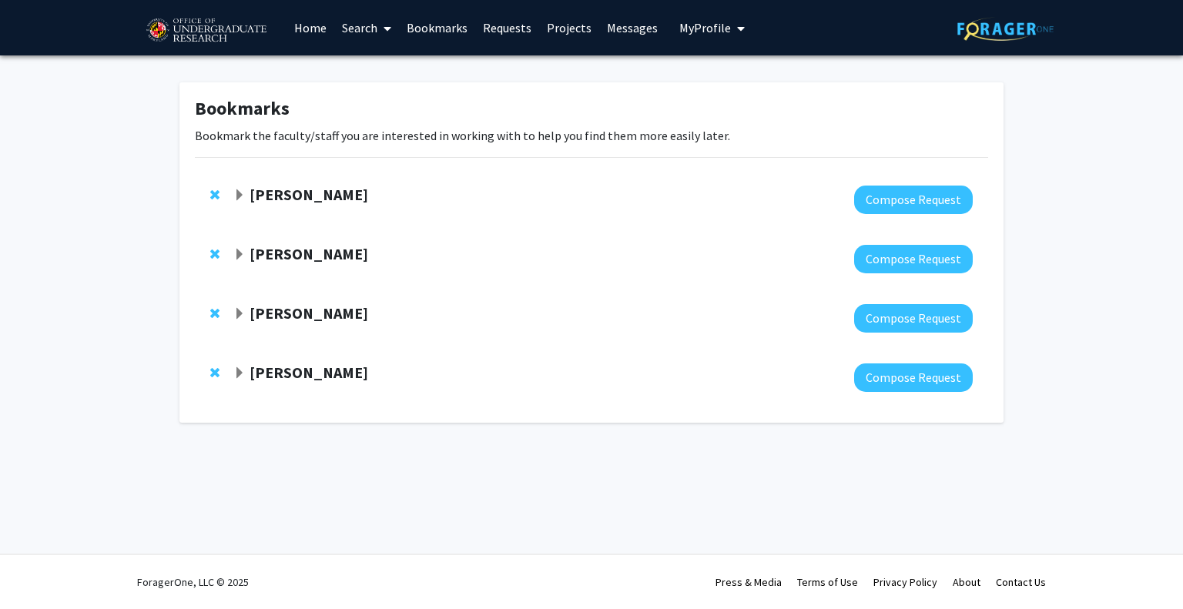
click at [240, 372] on span "Expand Chester Harvey Bookmark" at bounding box center [239, 373] width 12 height 12
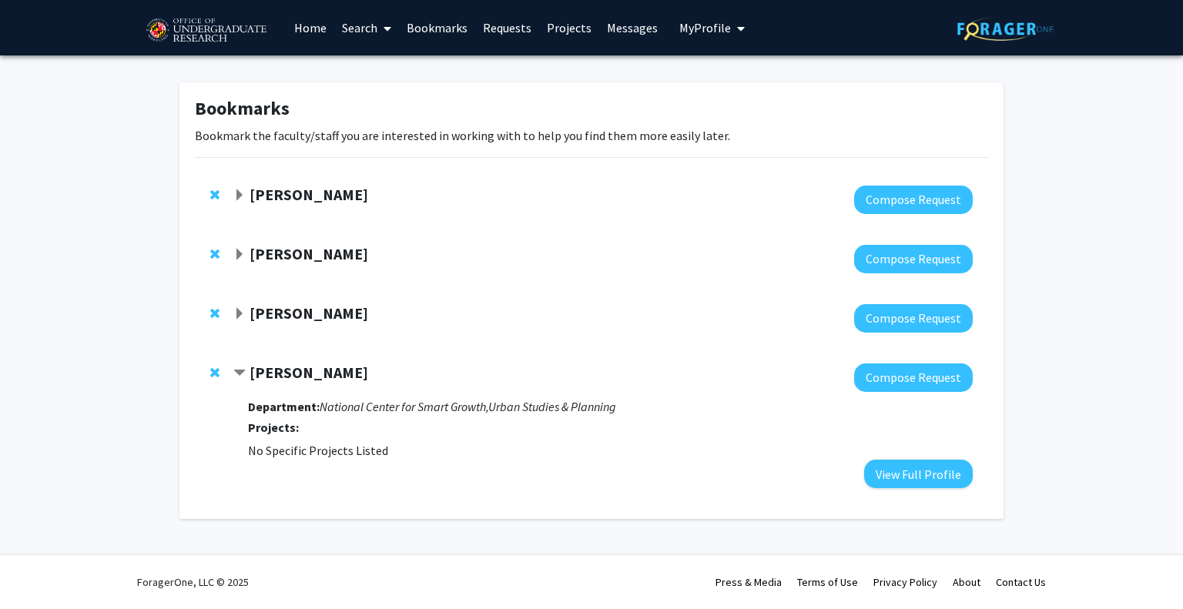
click at [297, 32] on link "Home" at bounding box center [310, 28] width 48 height 54
